Goal: Task Accomplishment & Management: Use online tool/utility

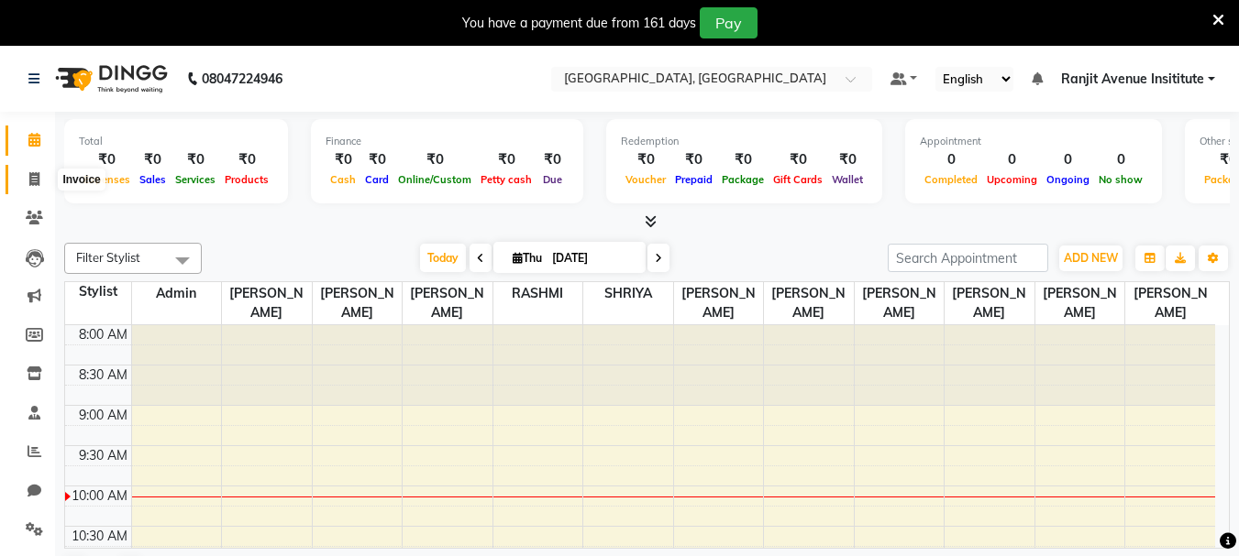
drag, startPoint x: 25, startPoint y: 173, endPoint x: 84, endPoint y: 172, distance: 59.6
click at [25, 173] on span at bounding box center [34, 180] width 32 height 21
select select "service"
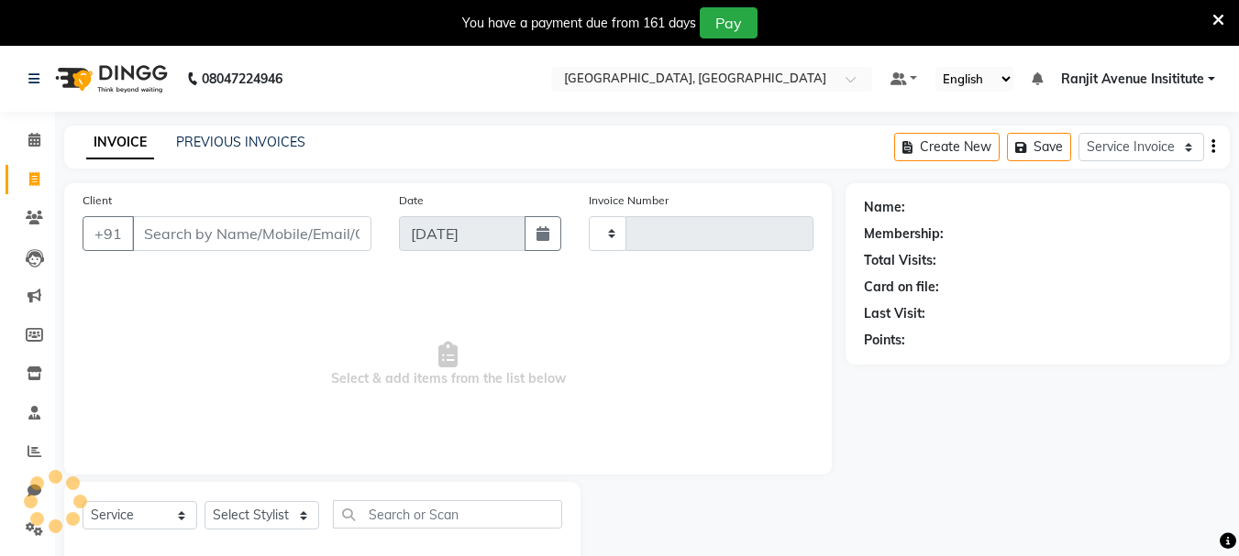
type input "0395"
select select "8033"
click at [180, 234] on input "Client" at bounding box center [251, 233] width 239 height 35
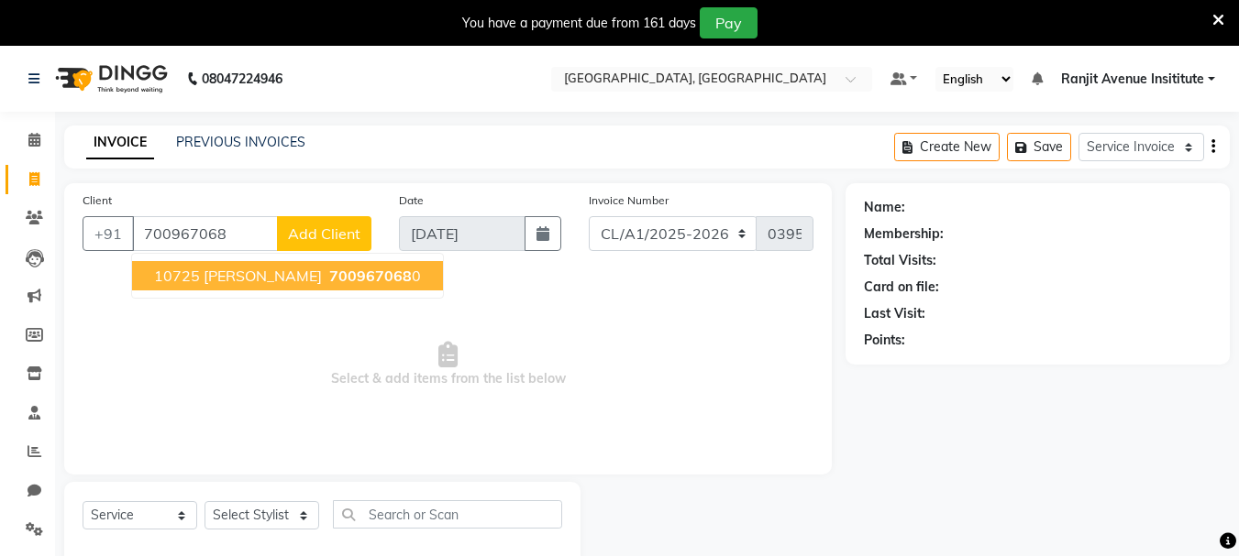
click at [258, 275] on span "10725 [PERSON_NAME]" at bounding box center [238, 276] width 168 height 18
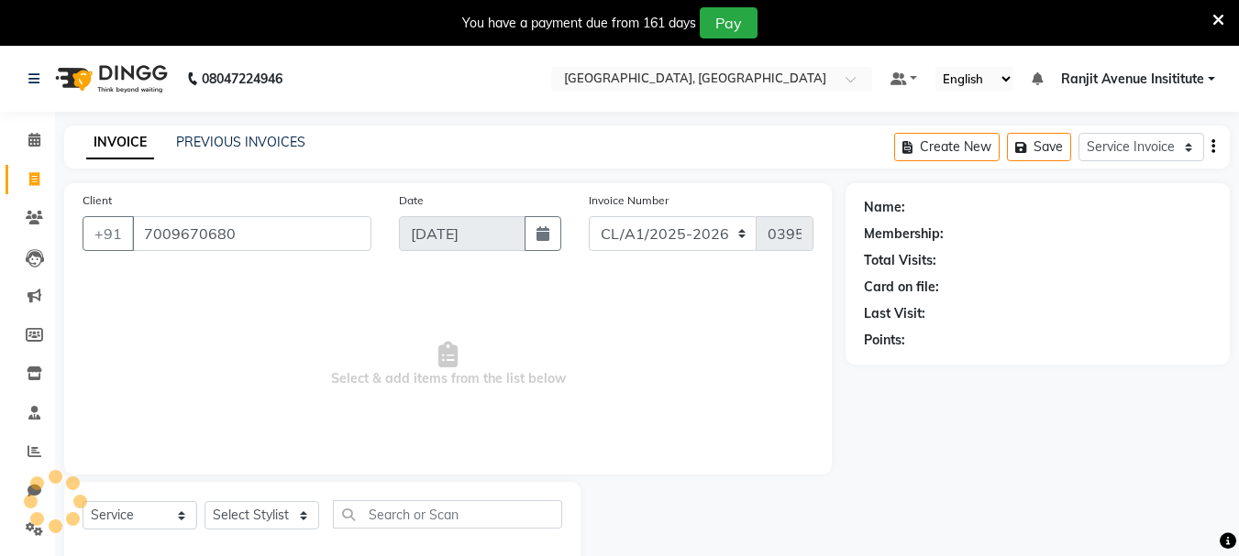
type input "7009670680"
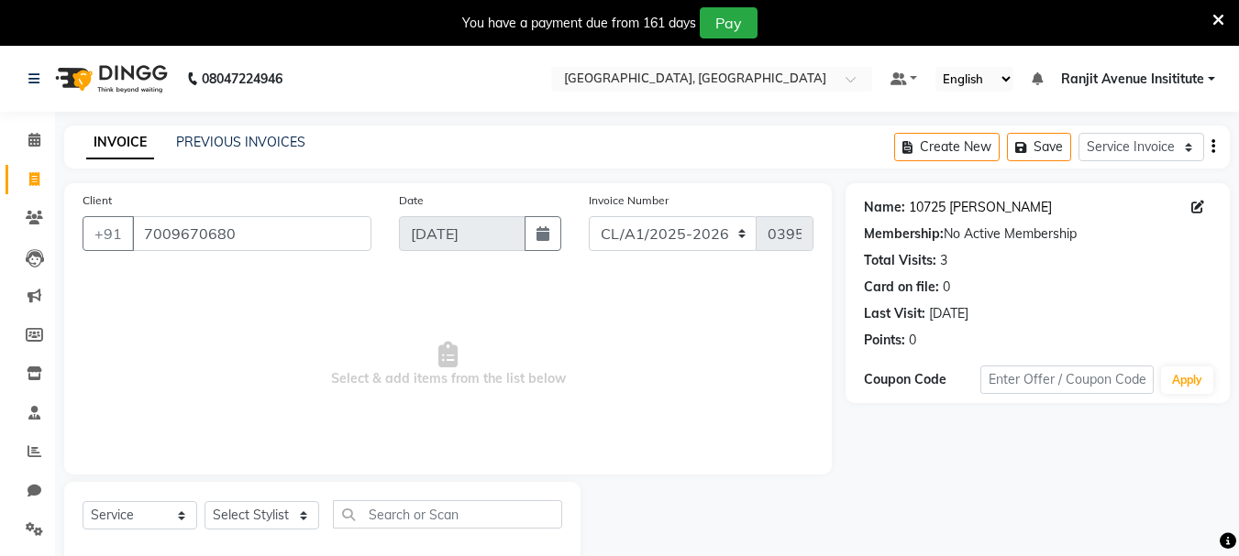
scroll to position [46, 0]
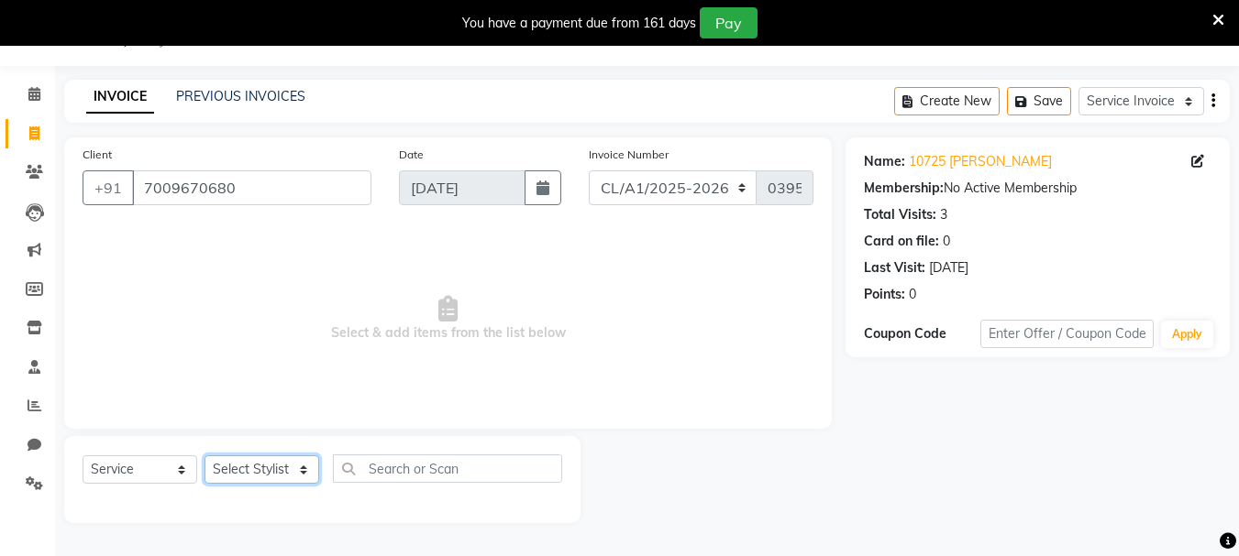
click at [239, 459] on select "Select Stylist Admin [PERSON_NAME] [PERSON_NAME] [PERSON_NAME] [PERSON_NAME] Av…" at bounding box center [261, 470] width 115 height 28
select select "71529"
click at [204, 456] on select "Select Stylist Admin [PERSON_NAME] [PERSON_NAME] [PERSON_NAME] [PERSON_NAME] Av…" at bounding box center [261, 470] width 115 height 28
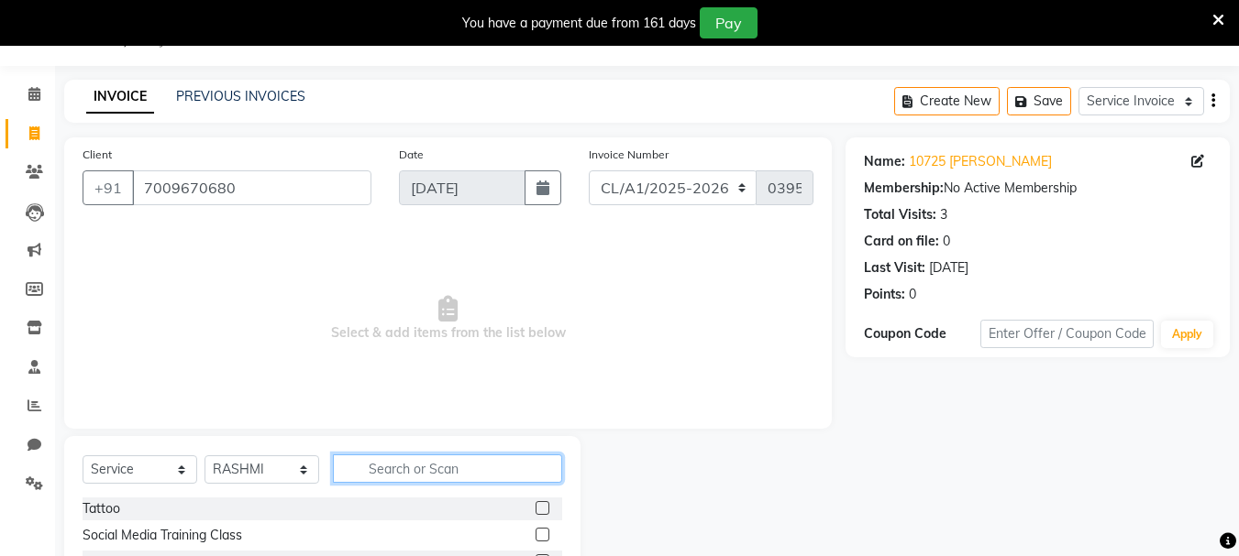
click at [361, 475] on input "text" at bounding box center [447, 469] width 229 height 28
type input "makeup"
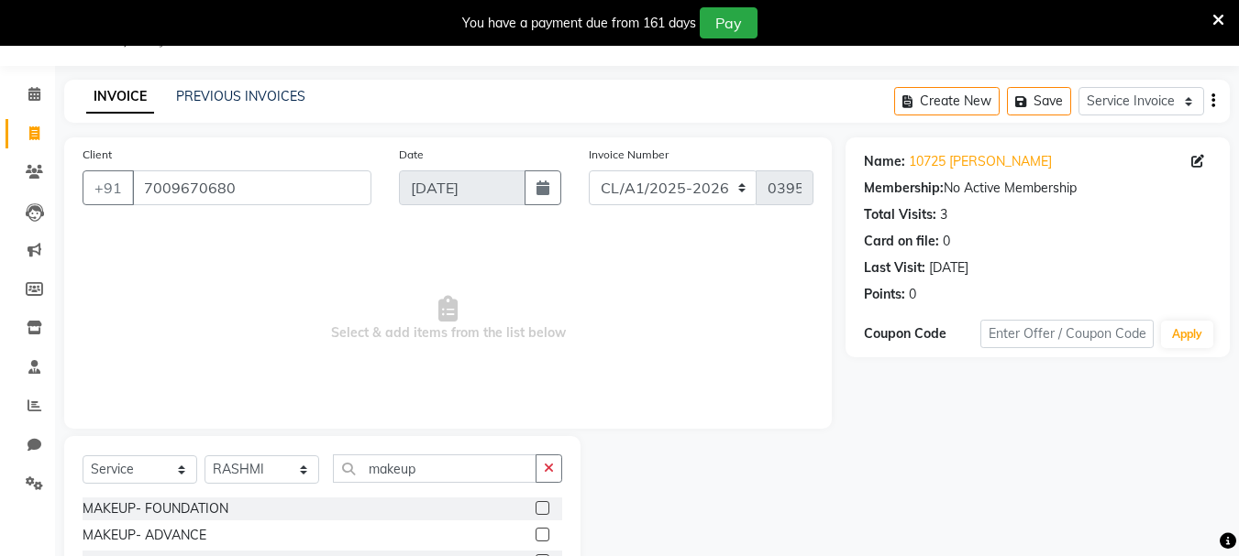
click at [541, 532] on label at bounding box center [542, 535] width 14 height 14
click at [541, 532] on input "checkbox" at bounding box center [541, 536] width 12 height 12
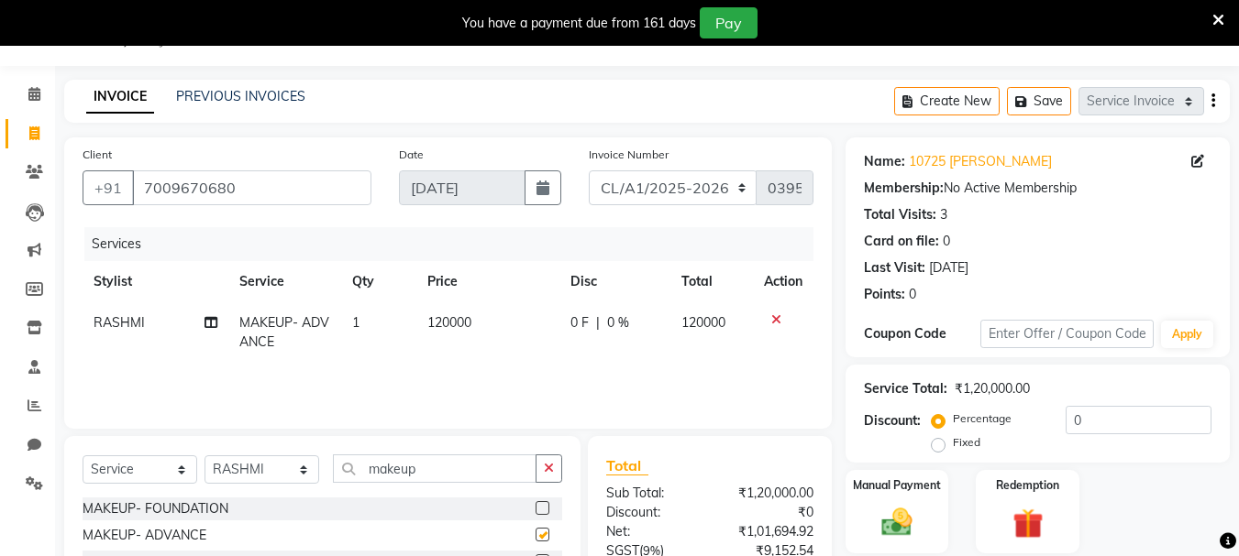
checkbox input "false"
click at [468, 318] on span "120000" at bounding box center [449, 322] width 44 height 17
select select "71529"
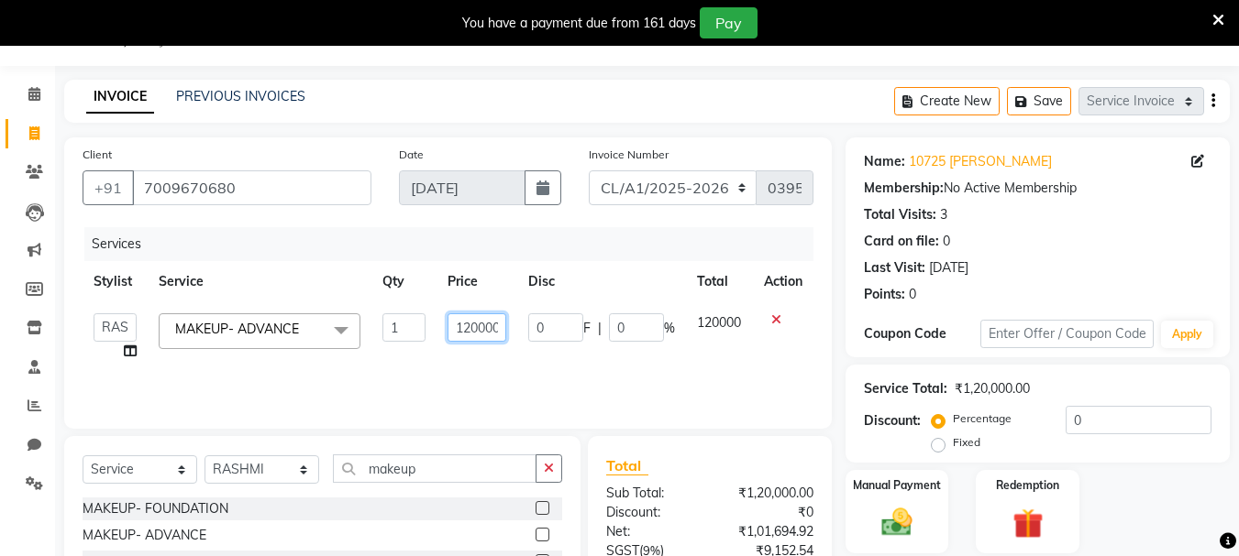
click at [484, 331] on input "120000" at bounding box center [477, 328] width 60 height 28
click at [491, 328] on input "120000" at bounding box center [477, 328] width 60 height 28
type input "20000"
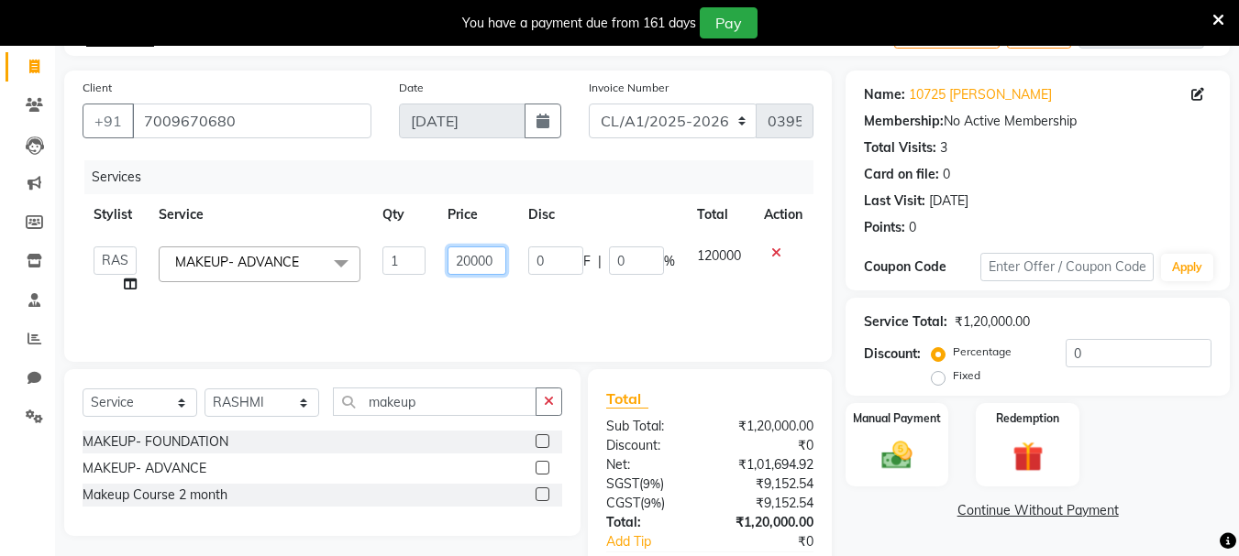
scroll to position [223, 0]
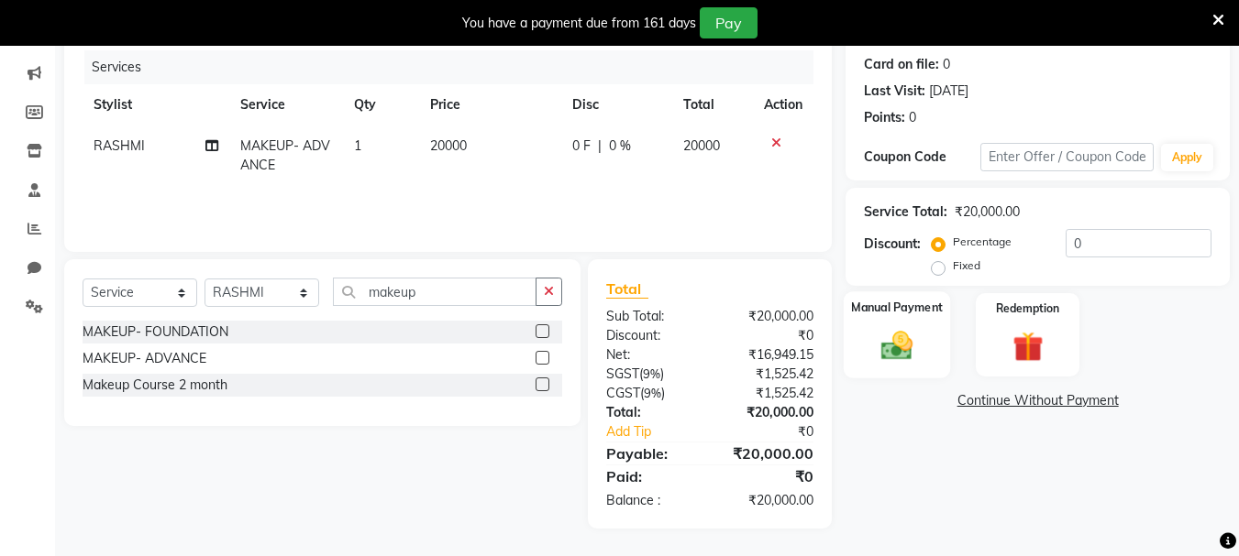
click at [921, 329] on img at bounding box center [896, 345] width 51 height 37
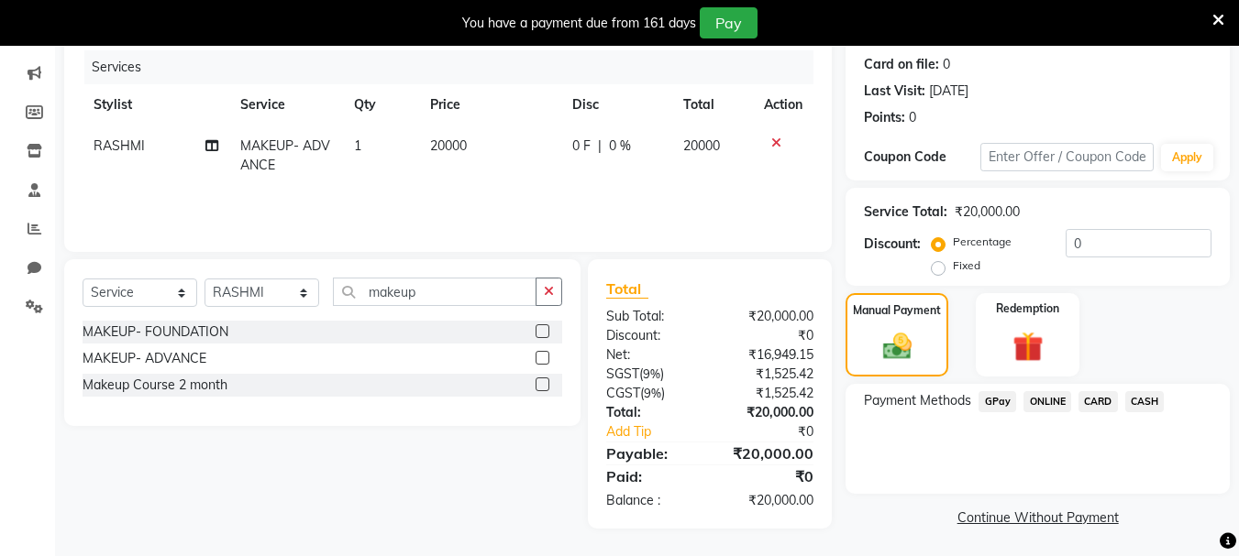
scroll to position [226, 0]
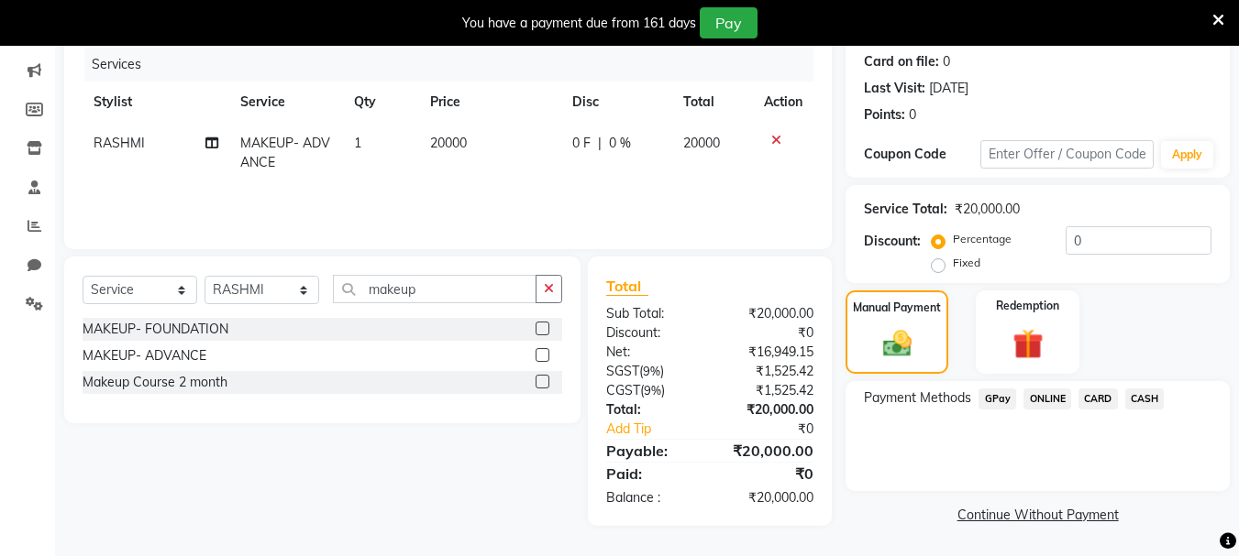
click at [997, 396] on span "GPay" at bounding box center [997, 399] width 38 height 21
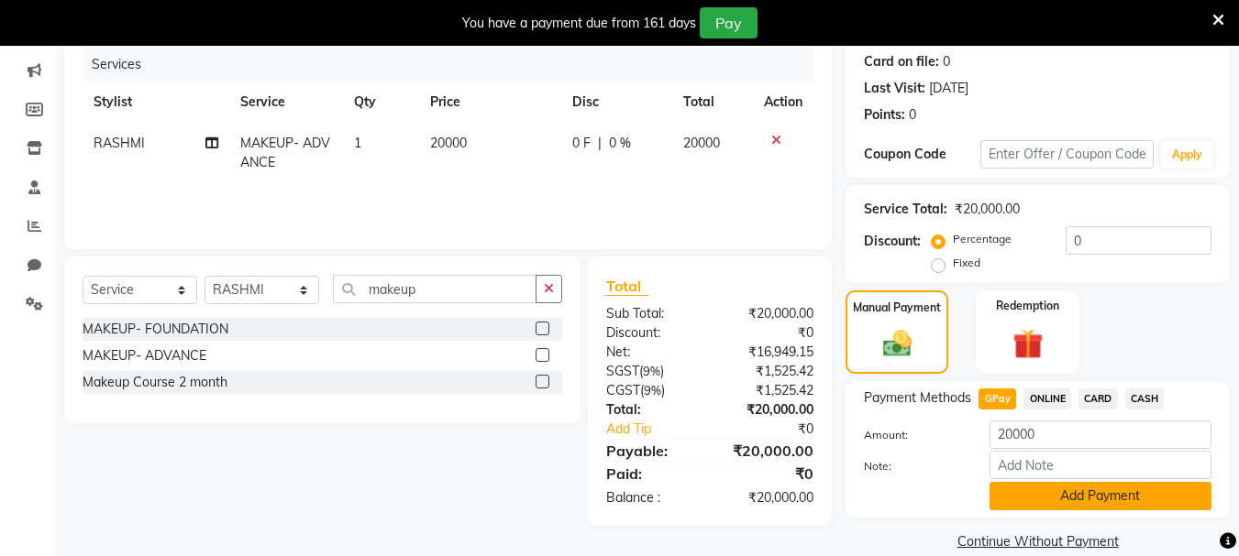
click at [1103, 490] on button "Add Payment" at bounding box center [1100, 496] width 222 height 28
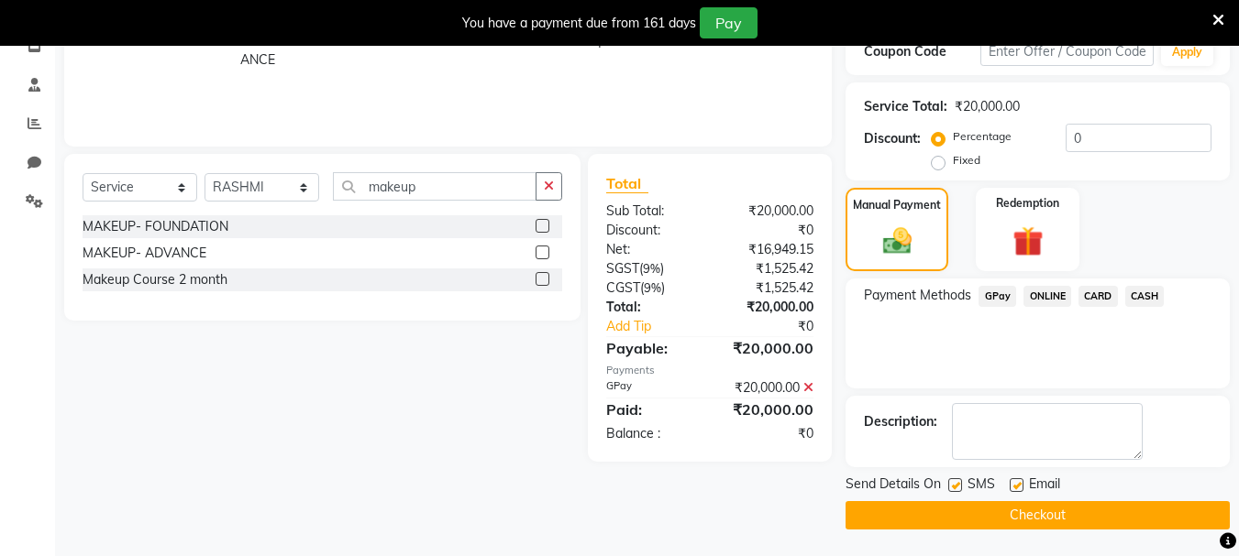
scroll to position [329, 0]
click at [1026, 514] on button "Checkout" at bounding box center [1037, 515] width 384 height 28
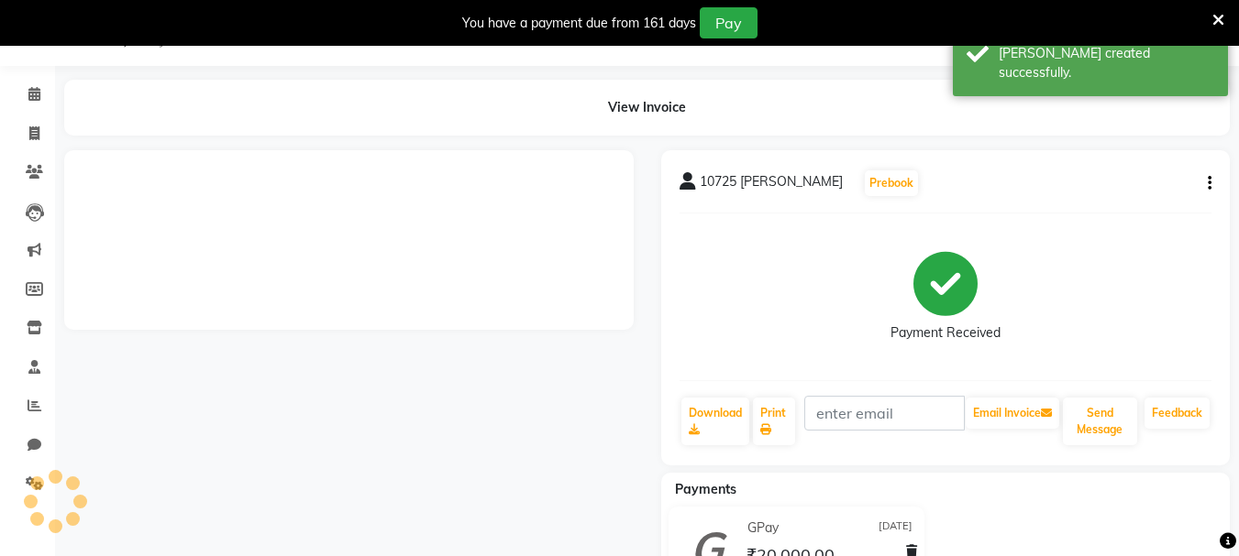
scroll to position [129, 0]
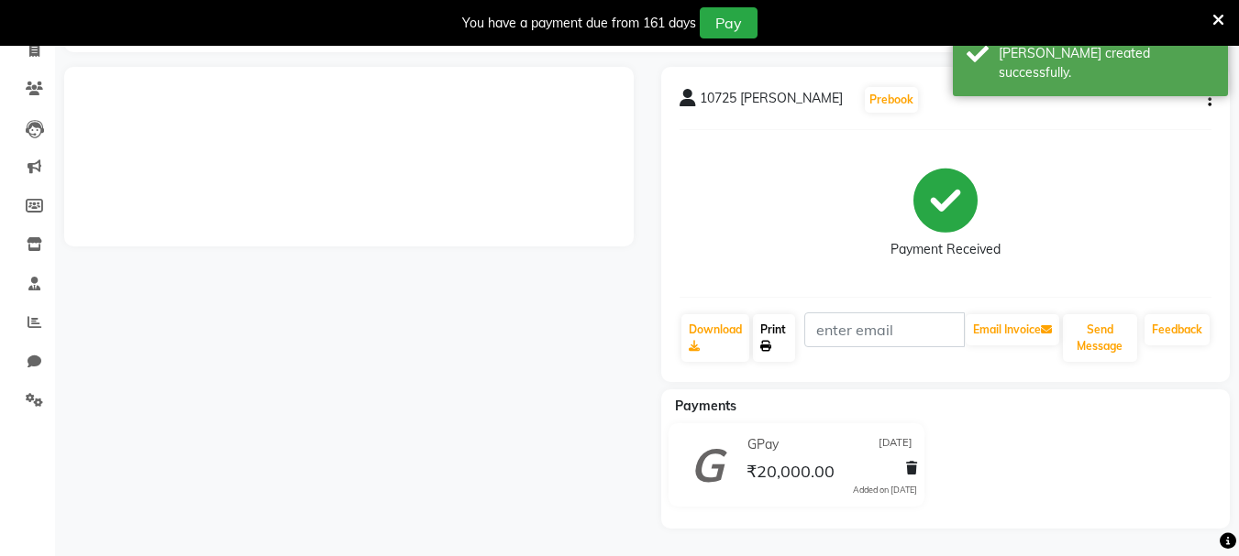
click at [785, 333] on link "Print" at bounding box center [774, 338] width 42 height 48
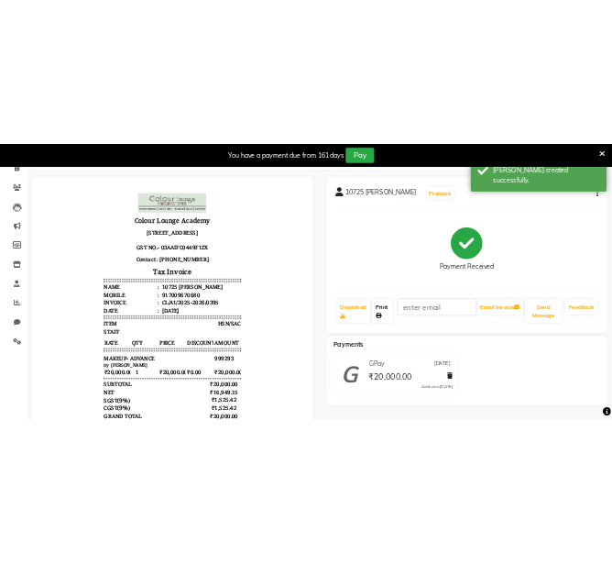
scroll to position [0, 0]
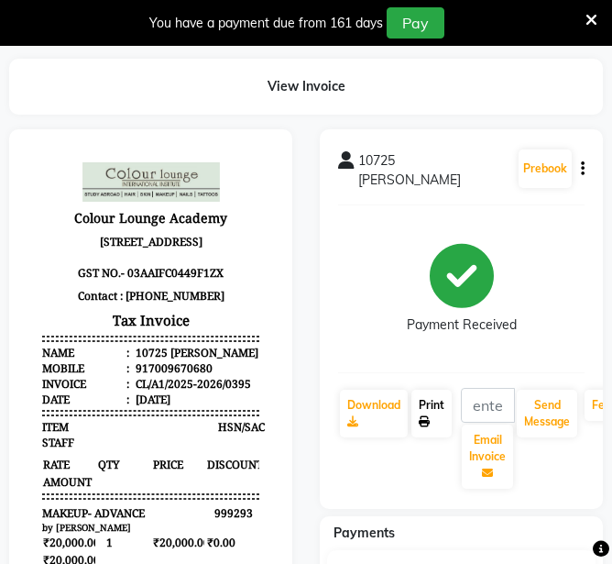
click at [434, 396] on link "Print" at bounding box center [432, 414] width 40 height 48
